Goal: Task Accomplishment & Management: Manage account settings

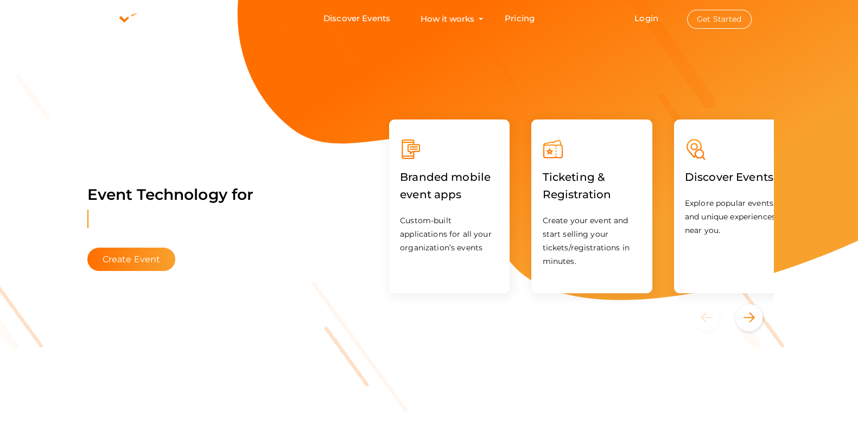
click at [668, 23] on li "Login Get Started Branded mobile event apps YepDesk Meet Powerful Registration …" at bounding box center [693, 19] width 160 height 36
click at [659, 19] on link "Login" at bounding box center [647, 18] width 24 height 10
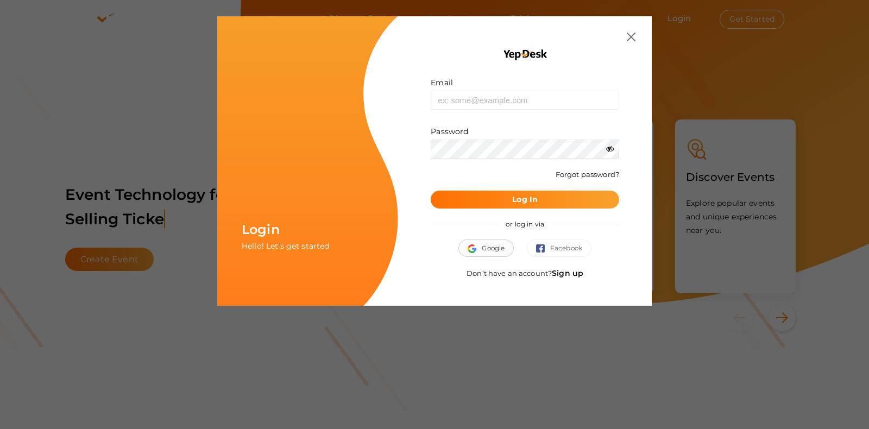
click at [491, 246] on span "Google" at bounding box center [486, 248] width 37 height 11
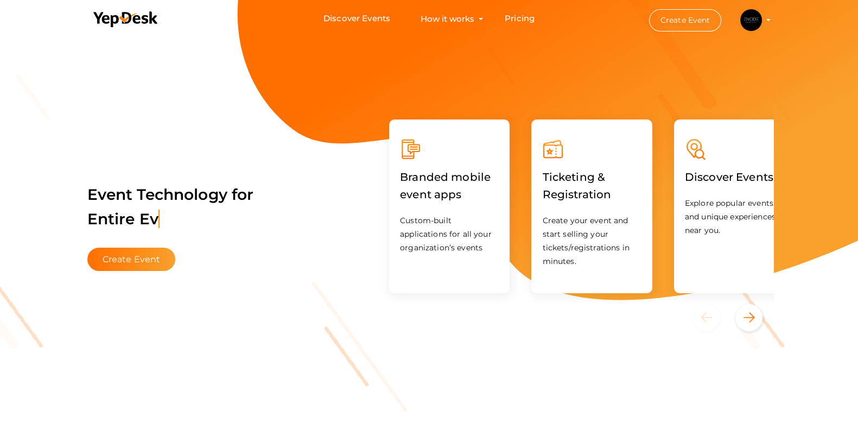
click at [774, 20] on li "Create Event ENCIDE [EMAIL_ADDRESS][PERSON_NAME][DOMAIN_NAME] Organization Prof…" at bounding box center [701, 20] width 146 height 39
click at [766, 19] on button "ENCIDE [EMAIL_ADDRESS][PERSON_NAME][DOMAIN_NAME] Organization Profile My Events…" at bounding box center [751, 20] width 28 height 23
click at [762, 19] on img at bounding box center [752, 20] width 22 height 22
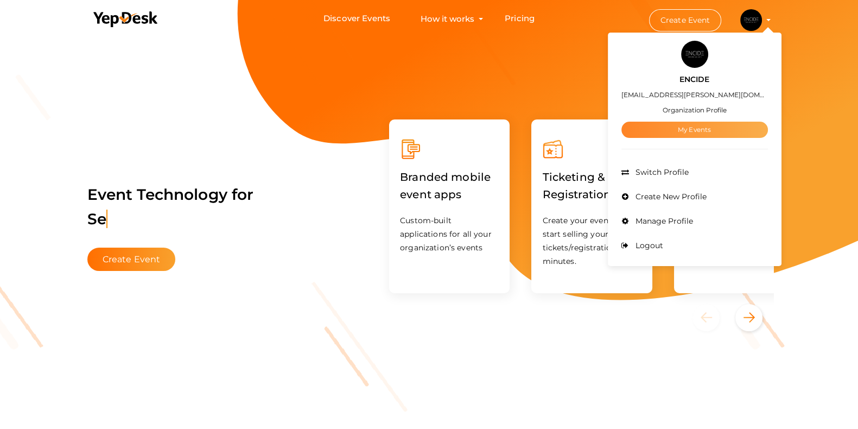
click at [738, 128] on link "My Events" at bounding box center [695, 130] width 147 height 16
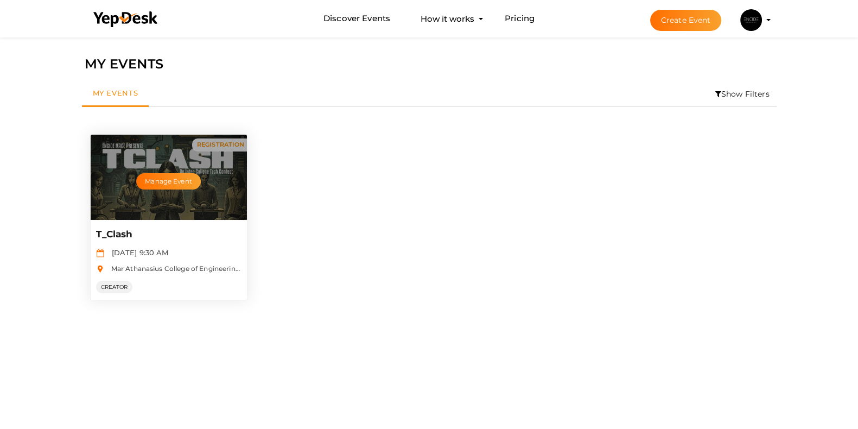
click at [172, 207] on div "Manage Event" at bounding box center [169, 177] width 156 height 85
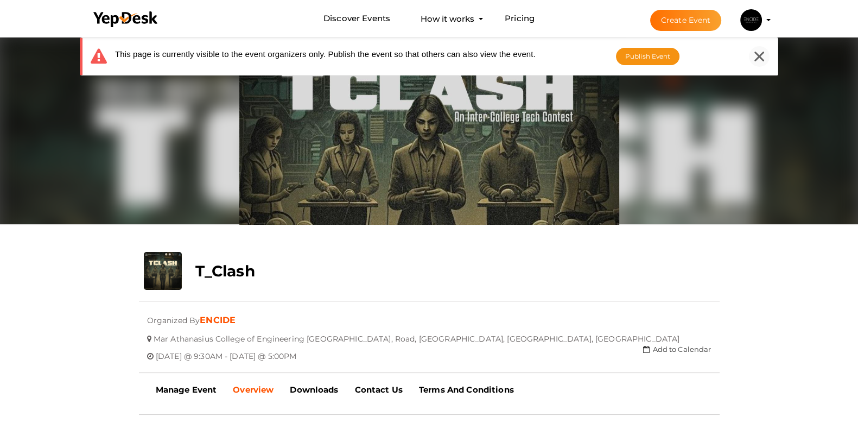
click at [766, 53] on div at bounding box center [759, 56] width 21 height 21
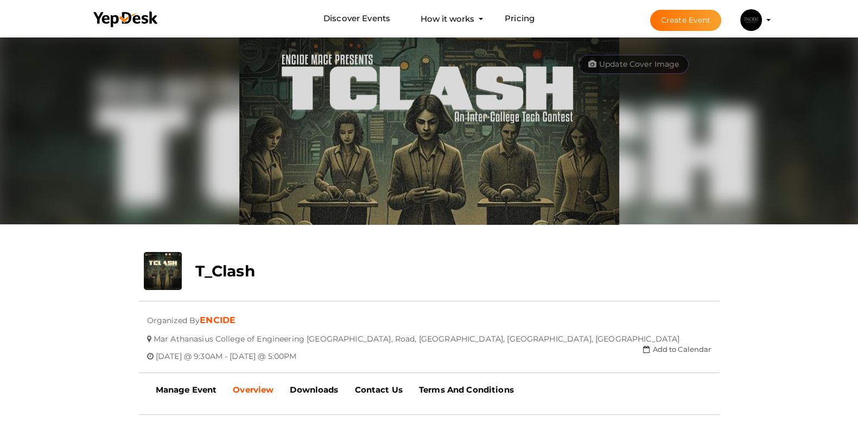
click at [774, 26] on li "Create Event ENCIDE [EMAIL_ADDRESS][PERSON_NAME][DOMAIN_NAME] Organization Prof…" at bounding box center [701, 20] width 145 height 39
click at [774, 14] on li "Create Event ENCIDE [EMAIL_ADDRESS][PERSON_NAME][DOMAIN_NAME] Organization Prof…" at bounding box center [701, 20] width 145 height 39
click at [766, 17] on button "ENCIDE [EMAIL_ADDRESS][PERSON_NAME][DOMAIN_NAME] Organization Profile My Events…" at bounding box center [751, 20] width 28 height 23
click at [762, 19] on img at bounding box center [752, 20] width 22 height 22
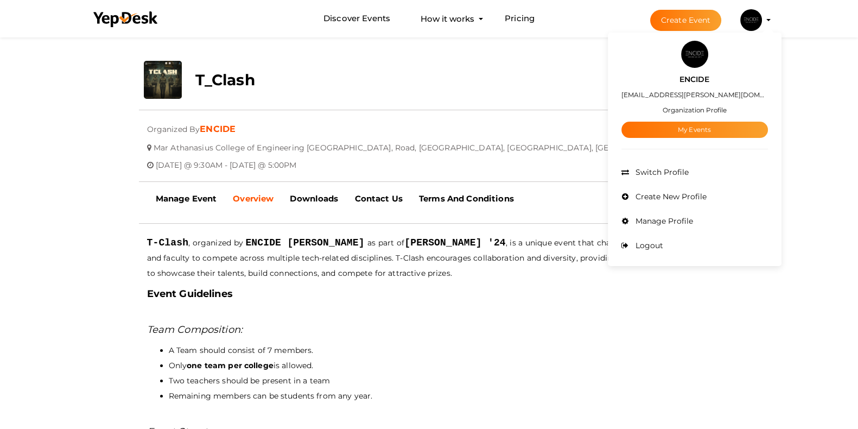
scroll to position [285, 0]
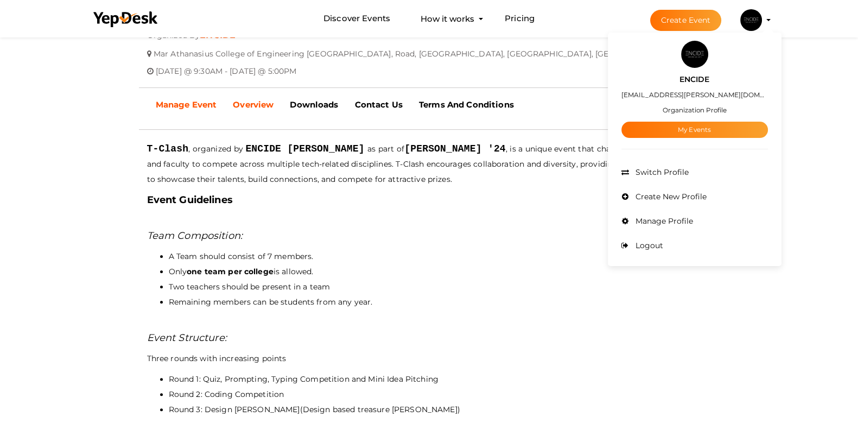
click at [189, 99] on link "Manage Event" at bounding box center [187, 104] width 78 height 27
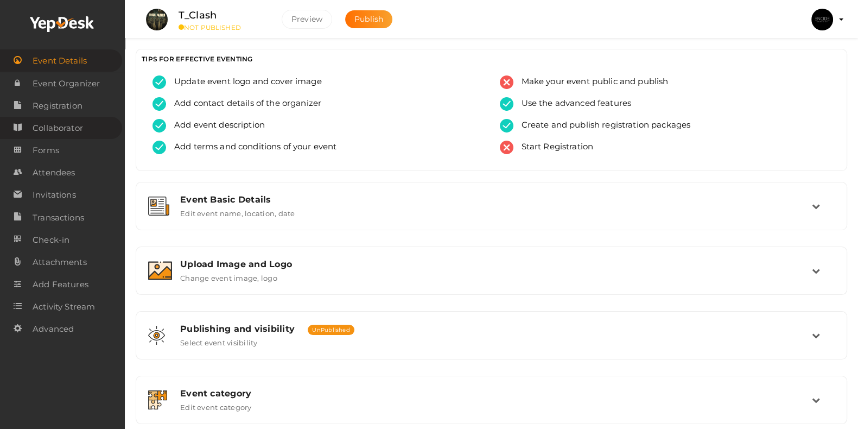
click at [50, 128] on span "Collaborator" at bounding box center [58, 128] width 50 height 22
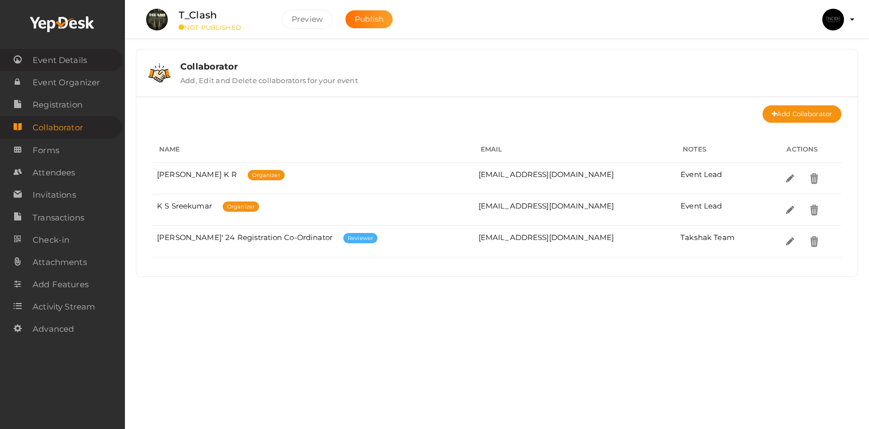
click at [92, 59] on link "Event Details" at bounding box center [61, 60] width 122 height 22
